Goal: Task Accomplishment & Management: Manage account settings

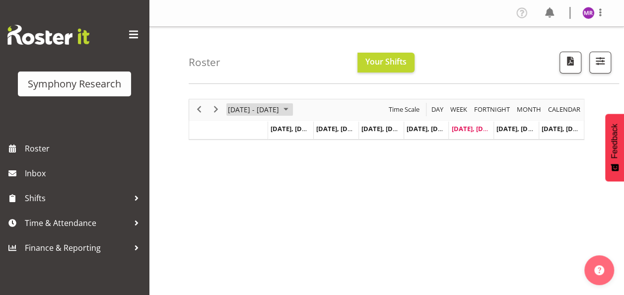
click at [292, 105] on span "September 2025" at bounding box center [286, 109] width 12 height 12
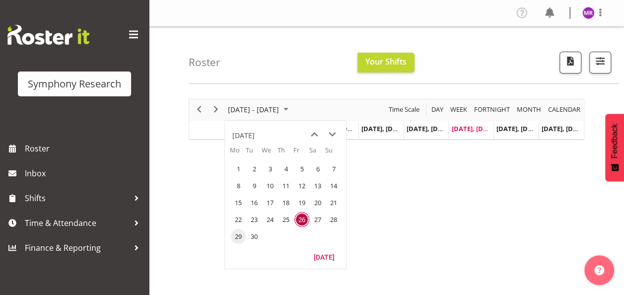
click at [240, 238] on span "29" at bounding box center [238, 236] width 15 height 15
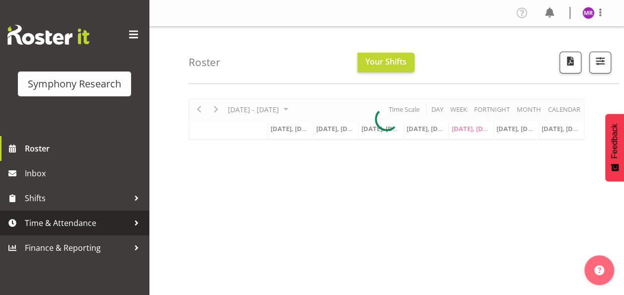
click at [89, 230] on span "Time & Attendance" at bounding box center [77, 222] width 104 height 15
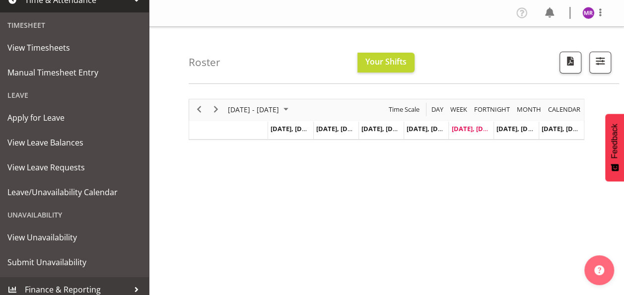
scroll to position [230, 0]
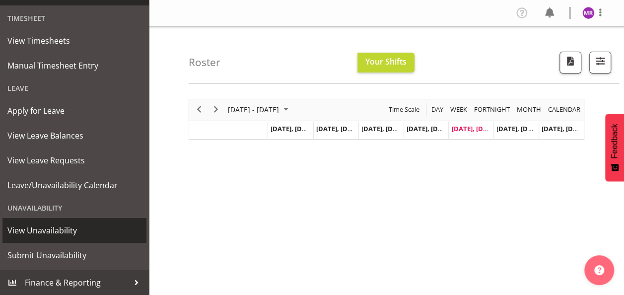
click at [39, 232] on span "View Unavailability" at bounding box center [74, 230] width 134 height 15
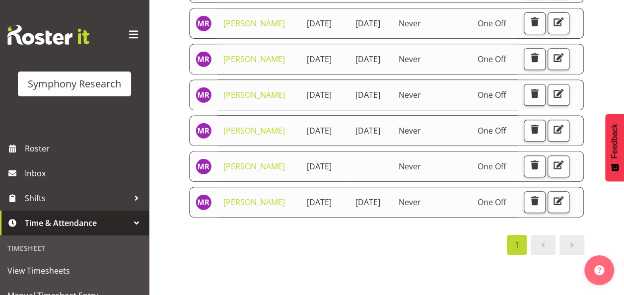
scroll to position [351, 0]
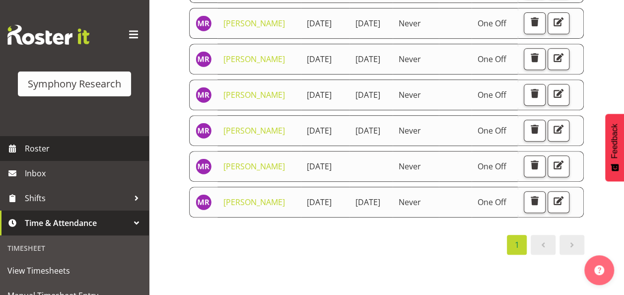
click at [50, 152] on span "Roster" at bounding box center [84, 148] width 119 height 15
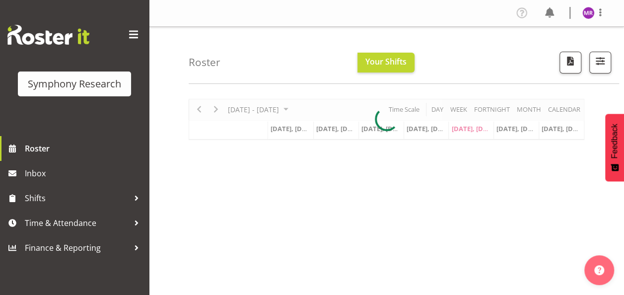
click at [311, 109] on div at bounding box center [387, 119] width 396 height 41
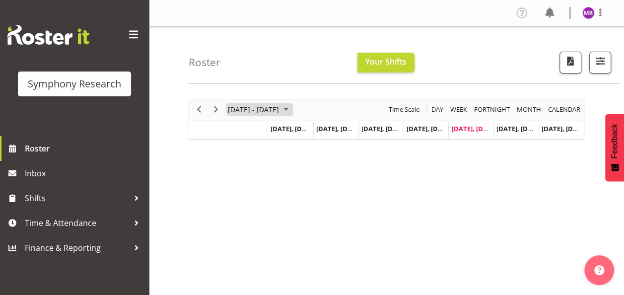
click at [292, 109] on span "September 2025" at bounding box center [286, 109] width 12 height 12
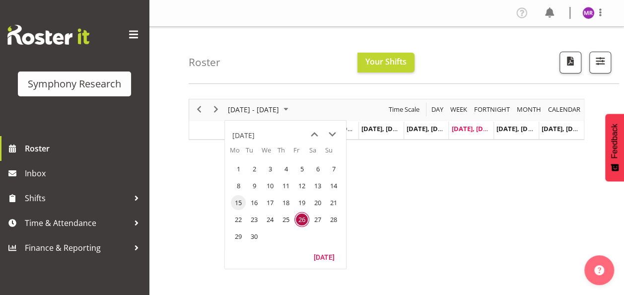
click at [239, 203] on span "15" at bounding box center [238, 202] width 15 height 15
